Goal: Task Accomplishment & Management: Complete application form

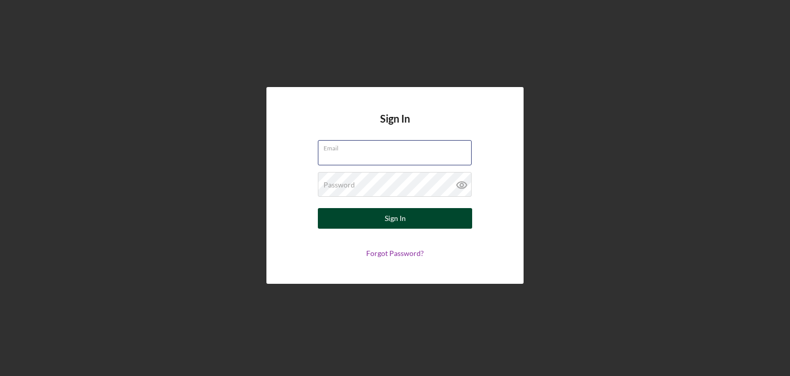
type input "[EMAIL_ADDRESS][DOMAIN_NAME]"
click at [378, 216] on button "Sign In" at bounding box center [395, 218] width 154 height 21
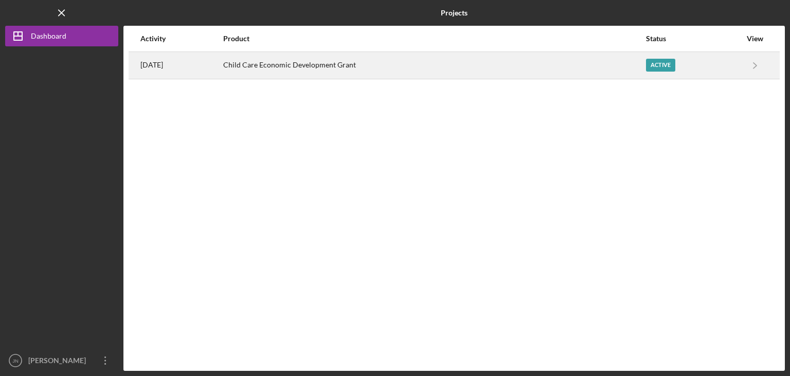
click at [679, 58] on div "Active" at bounding box center [693, 65] width 95 height 26
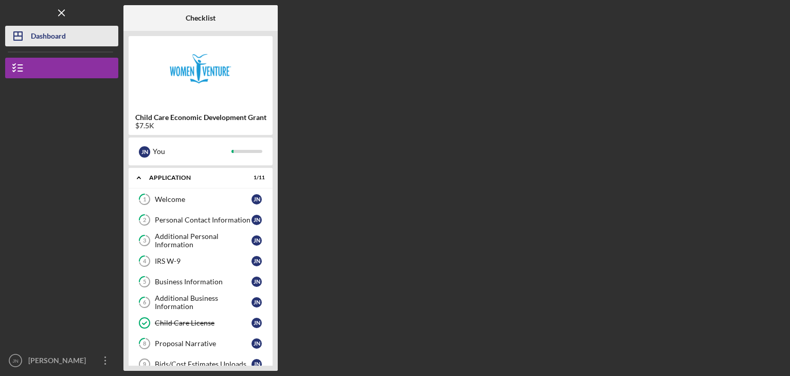
click at [44, 36] on div "Dashboard" at bounding box center [48, 37] width 35 height 23
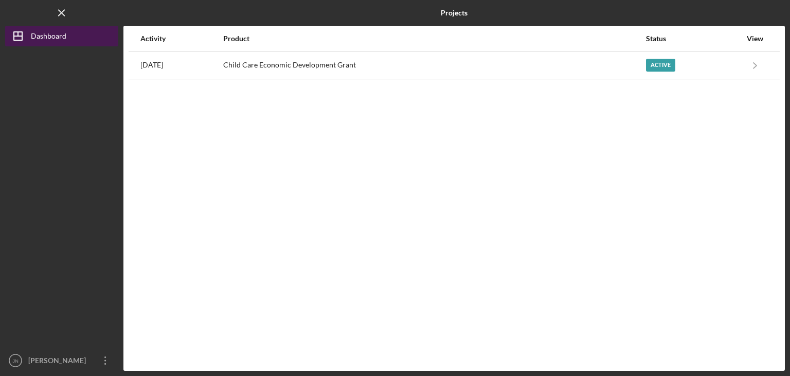
click at [44, 36] on div "Dashboard" at bounding box center [49, 37] width 36 height 23
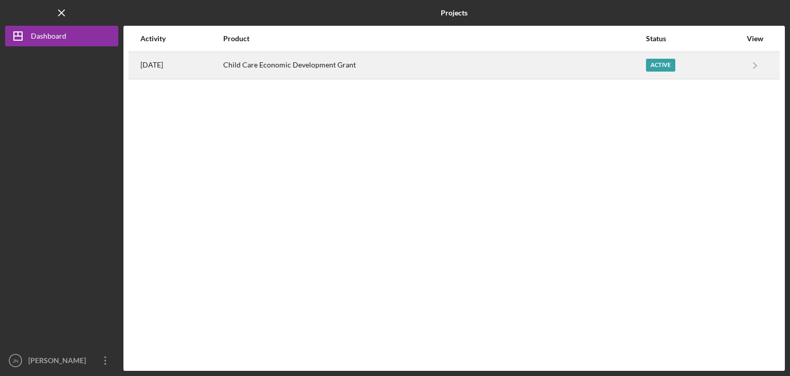
click at [684, 65] on div "Active" at bounding box center [693, 65] width 95 height 26
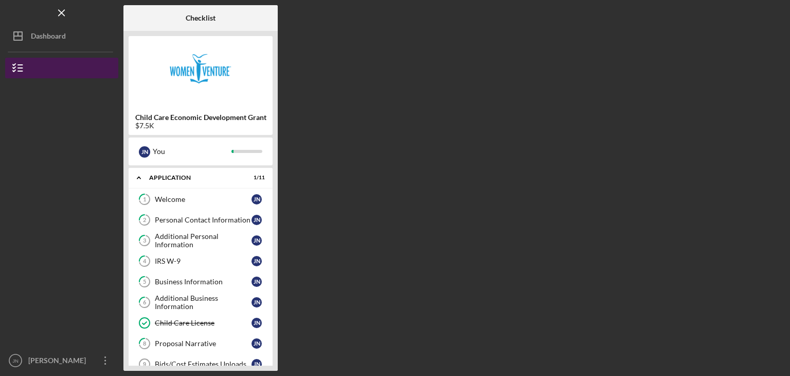
click at [48, 63] on button "Child Care Economic Development Grant" at bounding box center [61, 68] width 113 height 21
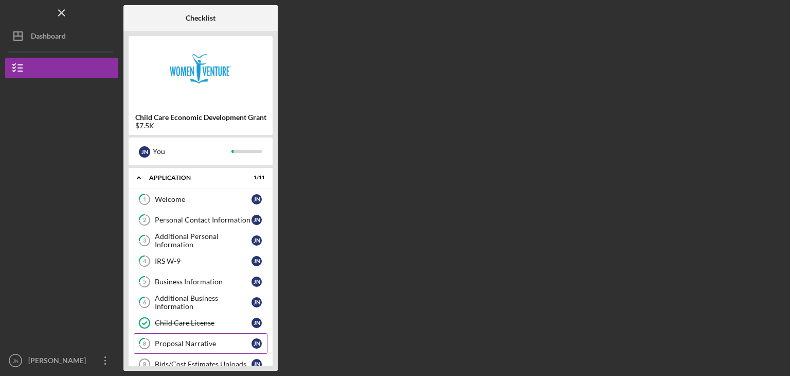
click at [210, 344] on div "Proposal Narrative" at bounding box center [203, 343] width 97 height 8
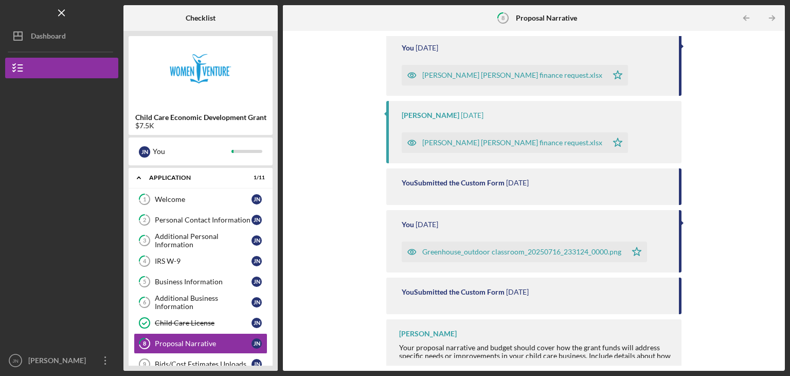
scroll to position [129, 0]
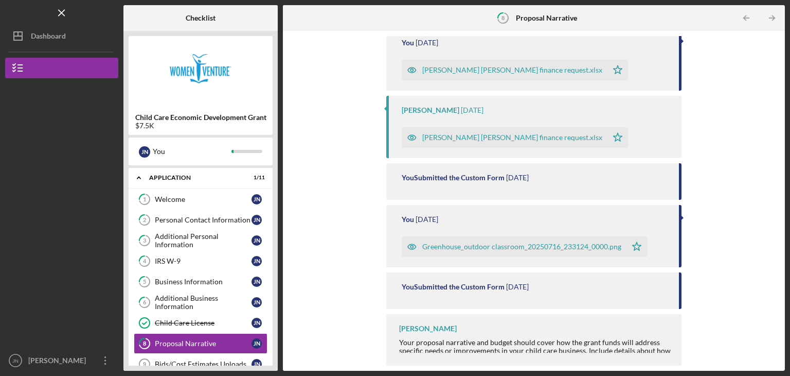
click at [274, 323] on div "Child Care Economic Development Grant $7.5K J N You Icon/Expander Application 1…" at bounding box center [201, 201] width 154 height 340
click at [221, 360] on div "Bids/Cost Estimates Uploads" at bounding box center [203, 364] width 97 height 8
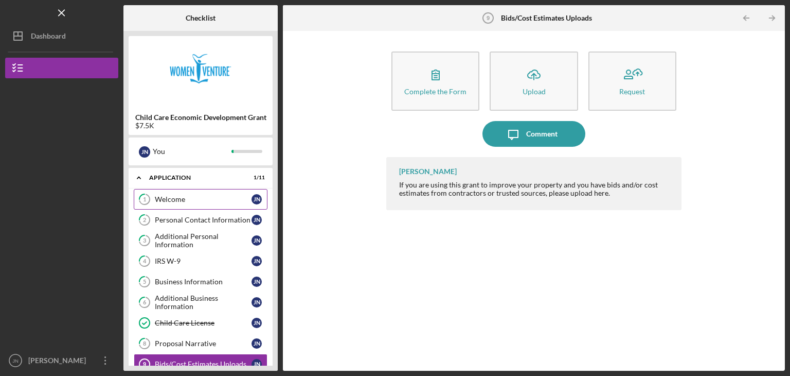
click at [204, 203] on div "Welcome" at bounding box center [203, 199] width 97 height 8
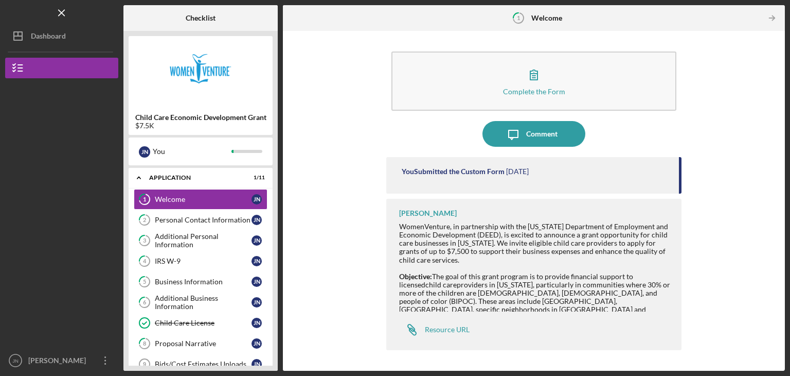
click at [574, 285] on span "providers in [US_STATE], particularly in communities where 30% or more of the c…" at bounding box center [534, 301] width 271 height 42
click at [506, 303] on span "providers in [US_STATE], particularly in communities where 30% or more of the c…" at bounding box center [534, 301] width 271 height 42
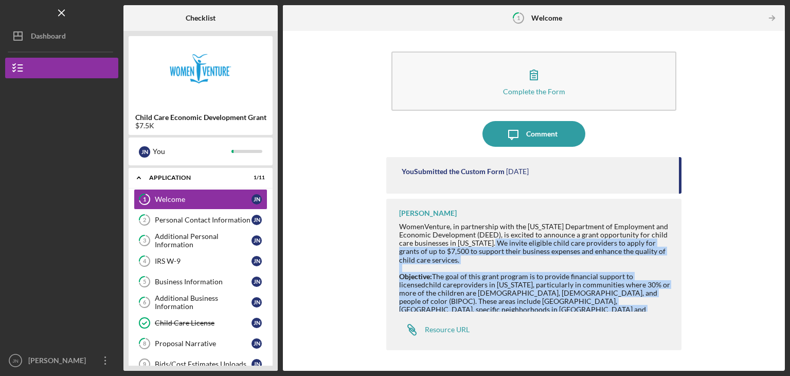
drag, startPoint x: 506, startPoint y: 308, endPoint x: 499, endPoint y: 246, distance: 62.2
click at [572, 298] on span "providers in [US_STATE], particularly in communities where 30% or more of the c…" at bounding box center [534, 301] width 271 height 42
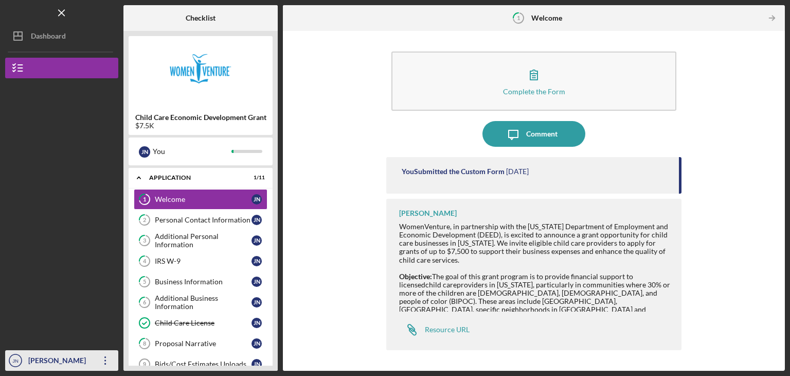
click at [79, 358] on div "[PERSON_NAME]" at bounding box center [59, 361] width 67 height 23
click at [505, 306] on span "providers in [US_STATE], particularly in communities where 30% or more of the c…" at bounding box center [534, 301] width 271 height 42
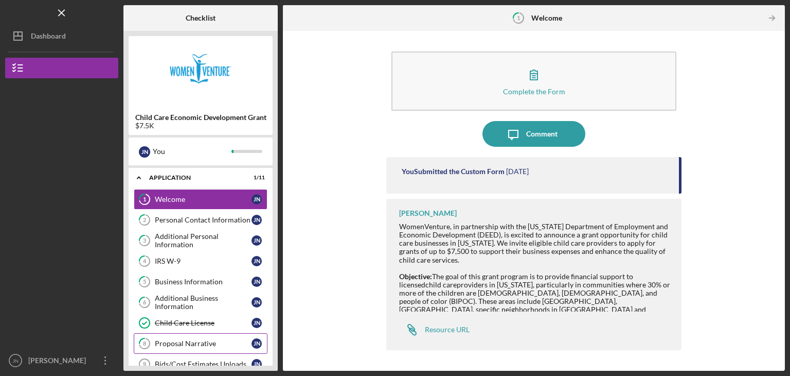
click at [206, 339] on div "Proposal Narrative" at bounding box center [203, 343] width 97 height 8
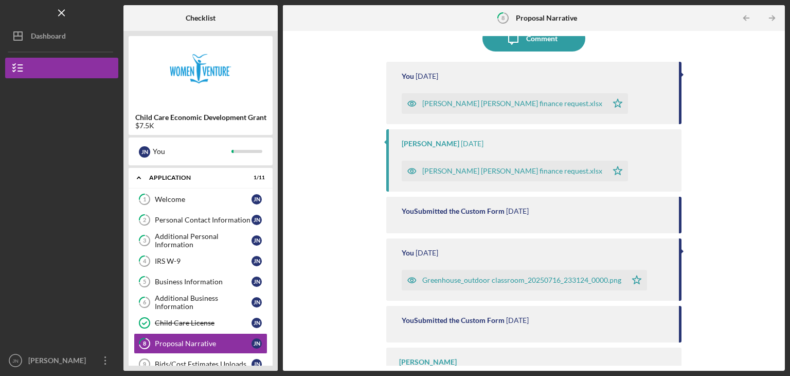
scroll to position [129, 0]
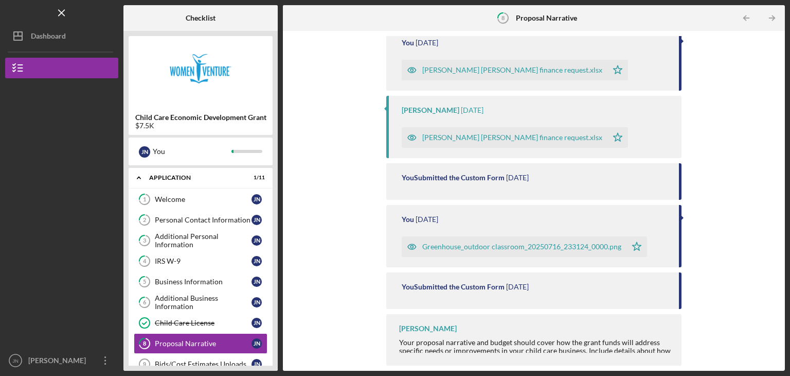
click at [645, 348] on div "Your proposal narrative and budget should cover how the grant funds will addres…" at bounding box center [535, 354] width 272 height 33
drag, startPoint x: 710, startPoint y: 344, endPoint x: 710, endPoint y: 328, distance: 15.4
click at [710, 328] on div "Complete the Form Form Icon/Upload Upload Request Icon/Message Comment You [DAT…" at bounding box center [534, 200] width 492 height 329
click at [272, 356] on div "1 Welcome J N 2 Personal Contact Information J N 3 Additional Personal Informat…" at bounding box center [201, 305] width 144 height 232
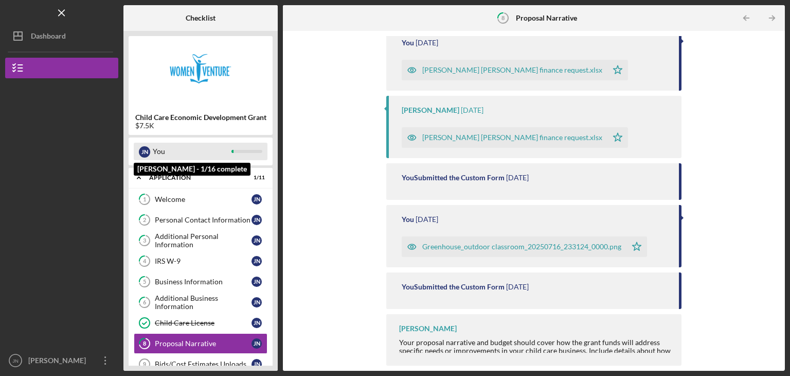
click at [225, 147] on div "You" at bounding box center [192, 151] width 79 height 17
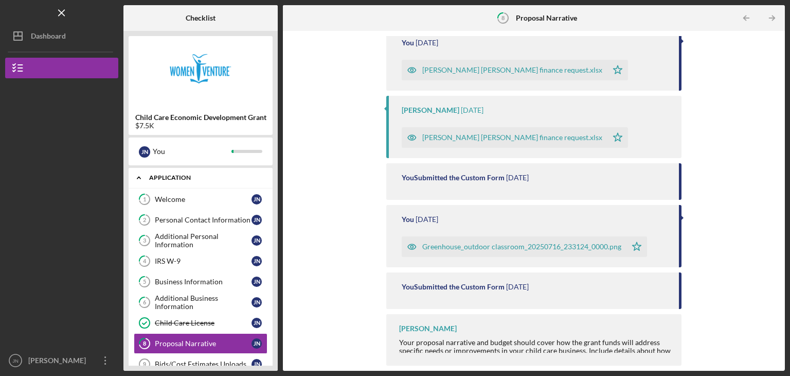
click at [191, 177] on div "Application" at bounding box center [204, 177] width 111 height 6
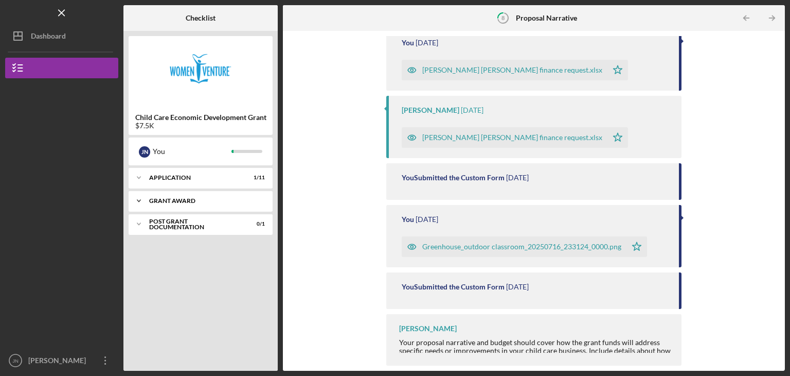
click at [187, 196] on div "Icon/Expander Grant Award 0 / 4" at bounding box center [201, 200] width 144 height 21
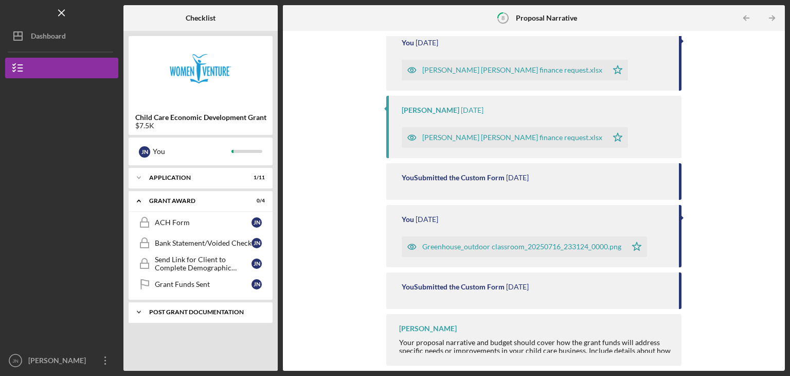
click at [204, 312] on div "Post Grant Documentation" at bounding box center [204, 312] width 111 height 6
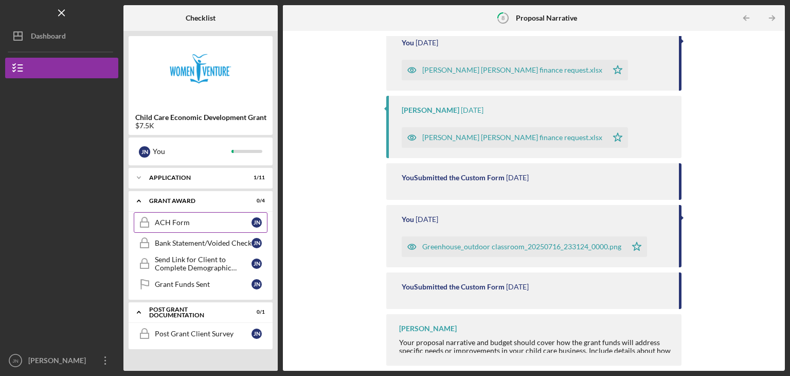
click at [169, 223] on div "ACH Form" at bounding box center [203, 222] width 97 height 8
